Goal: Information Seeking & Learning: Learn about a topic

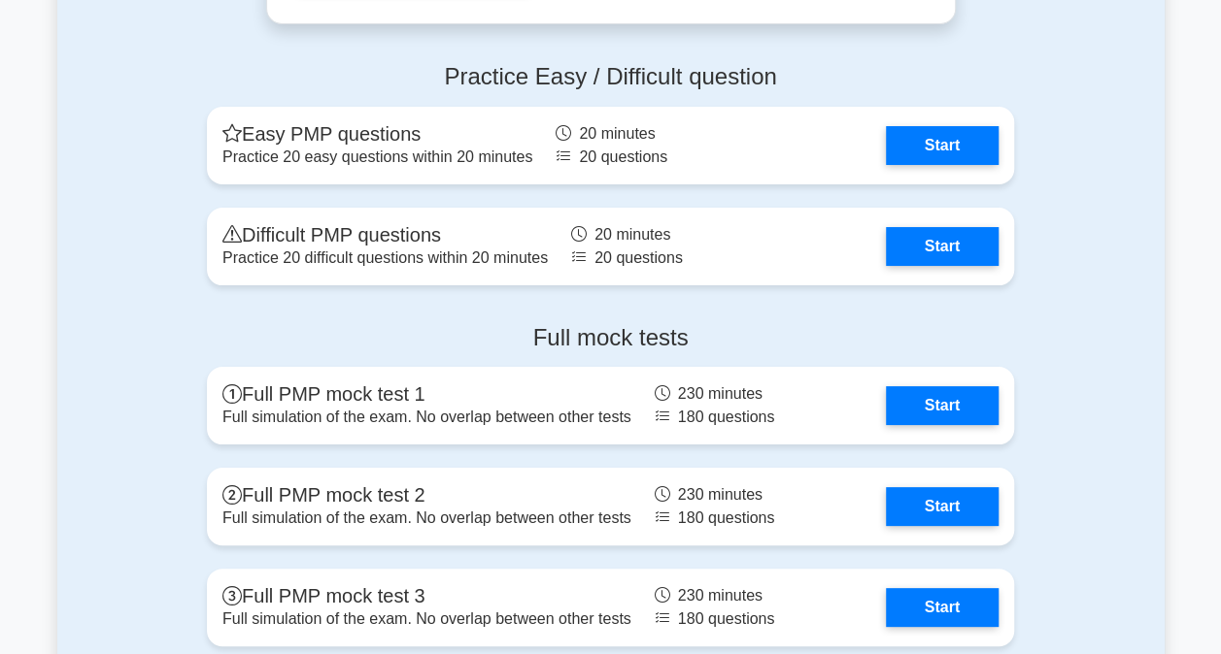
scroll to position [7257, 0]
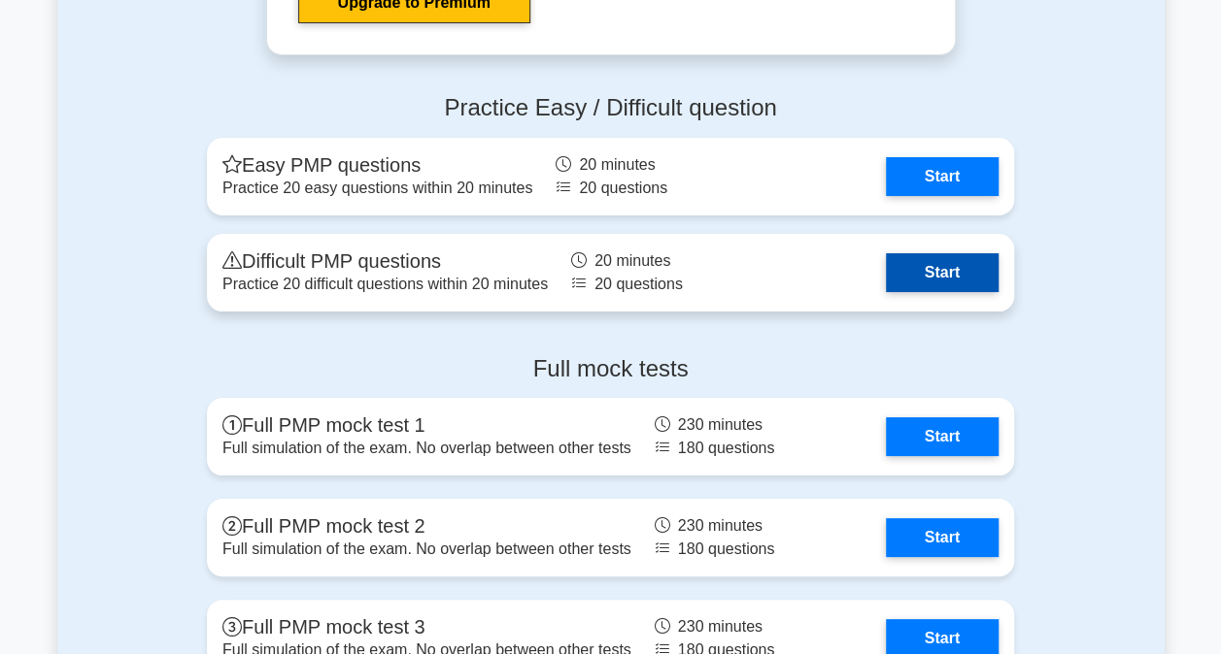
click at [931, 258] on link "Start" at bounding box center [942, 272] width 113 height 39
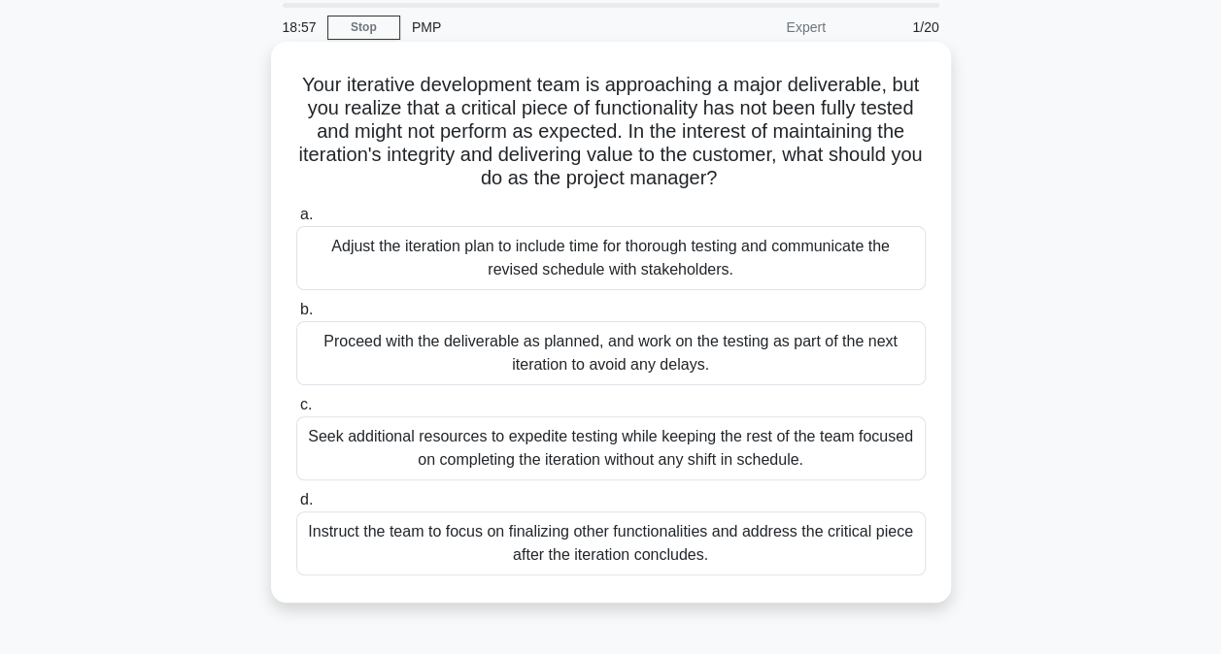
scroll to position [97, 0]
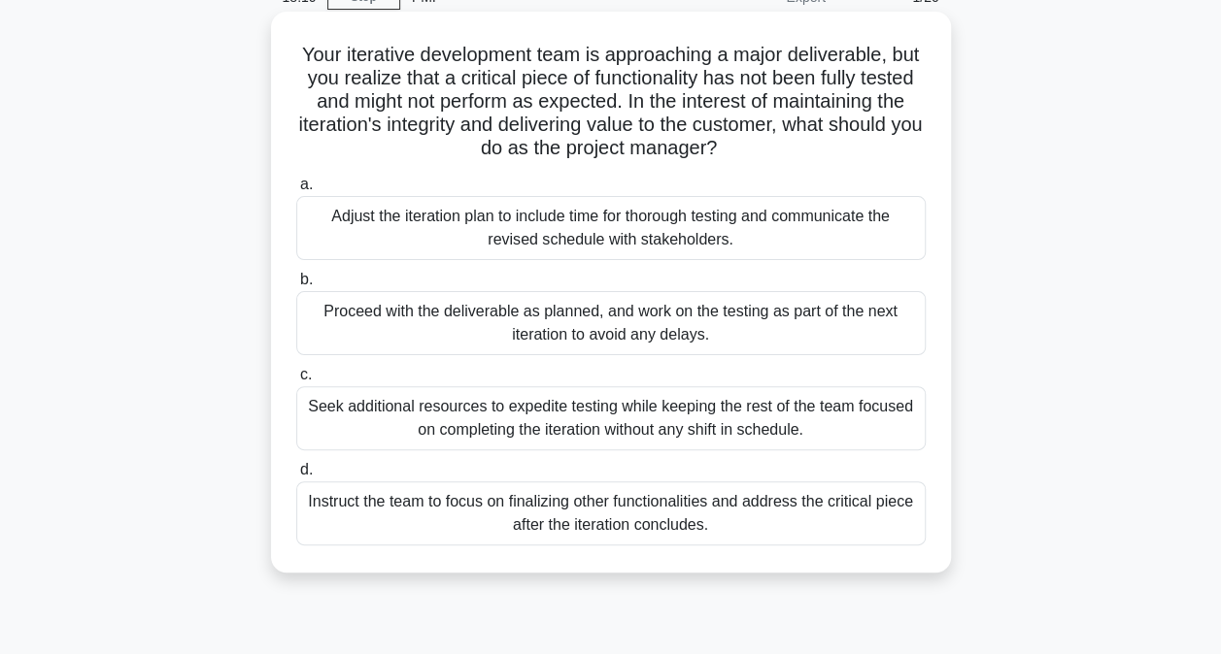
drag, startPoint x: 598, startPoint y: 225, endPoint x: 588, endPoint y: 223, distance: 9.9
click at [600, 225] on div "Adjust the iteration plan to include time for thorough testing and communicate …" at bounding box center [610, 228] width 629 height 64
click at [593, 241] on div "Adjust the iteration plan to include time for thorough testing and communicate …" at bounding box center [610, 228] width 629 height 64
click at [296, 191] on input "a. Adjust the iteration plan to include time for thorough testing and communica…" at bounding box center [296, 185] width 0 height 13
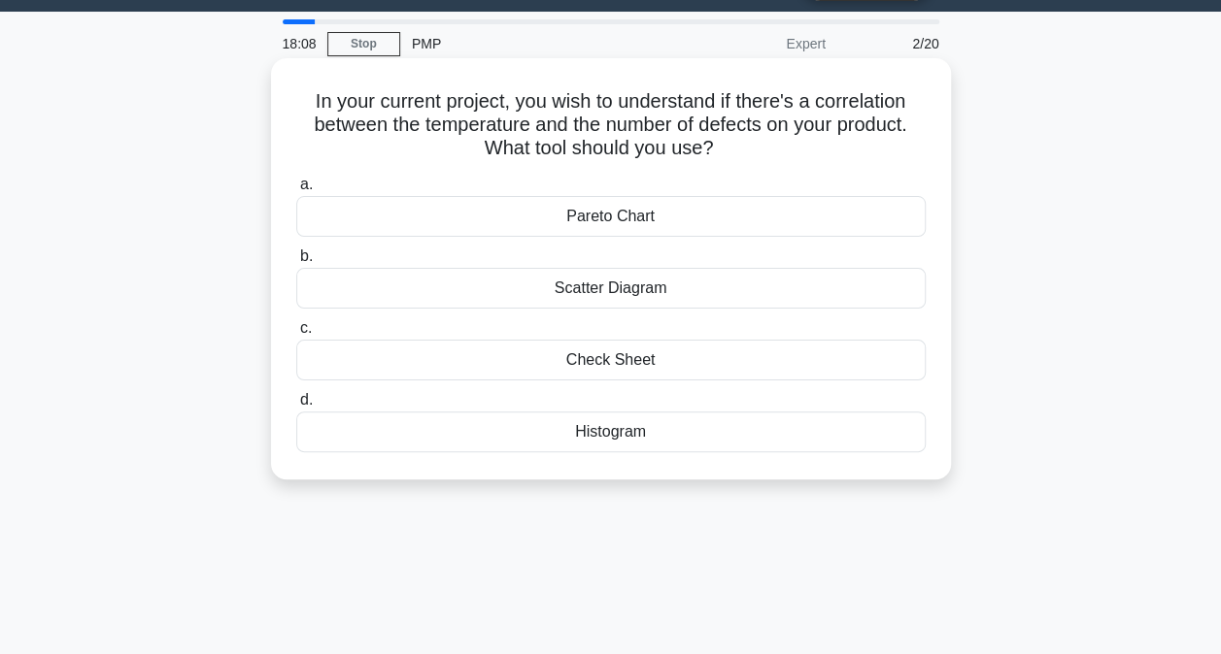
scroll to position [0, 0]
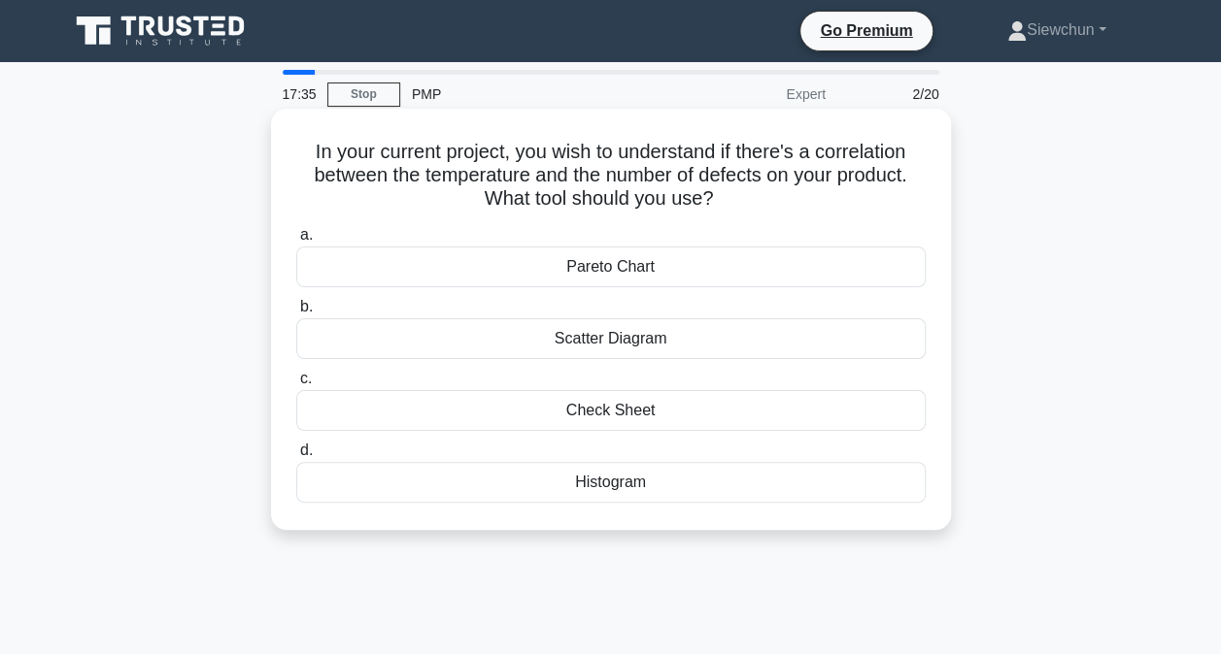
click at [619, 407] on div "Check Sheet" at bounding box center [610, 410] width 629 height 41
click at [296, 385] on input "c. Check Sheet" at bounding box center [296, 379] width 0 height 13
